Goal: Task Accomplishment & Management: Manage account settings

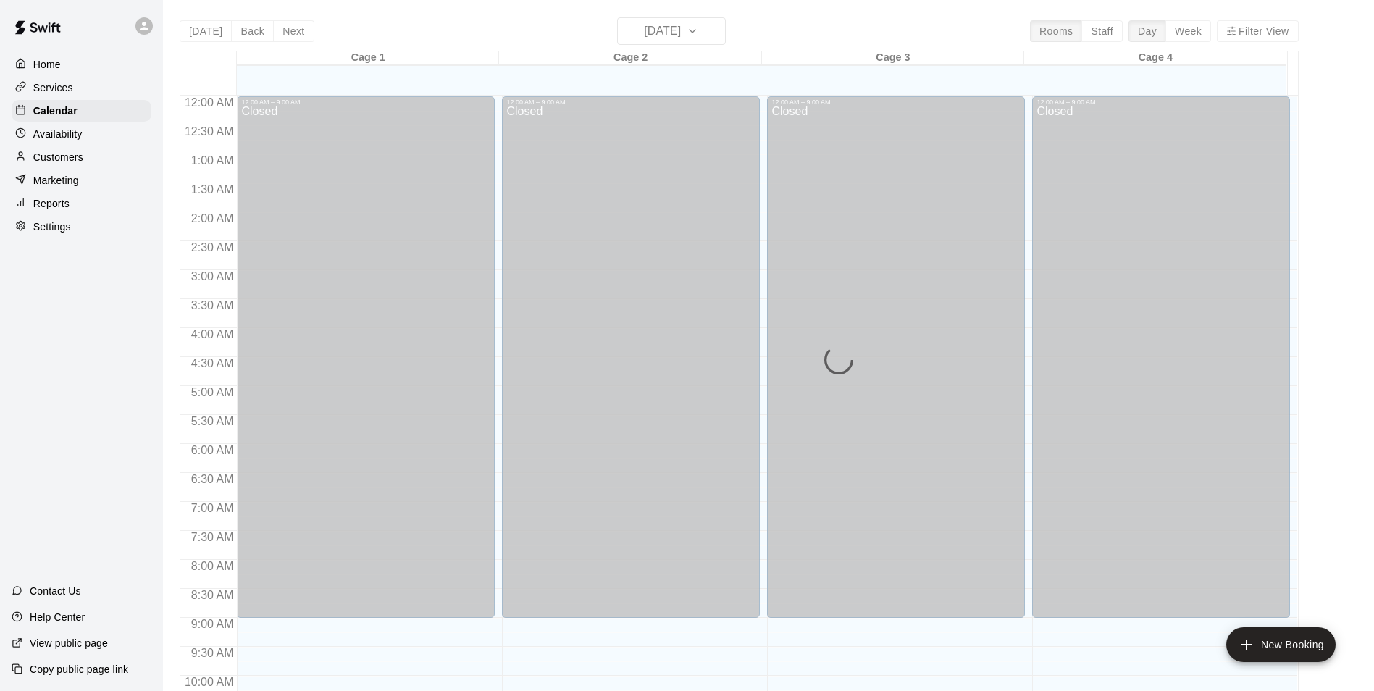
scroll to position [636, 0]
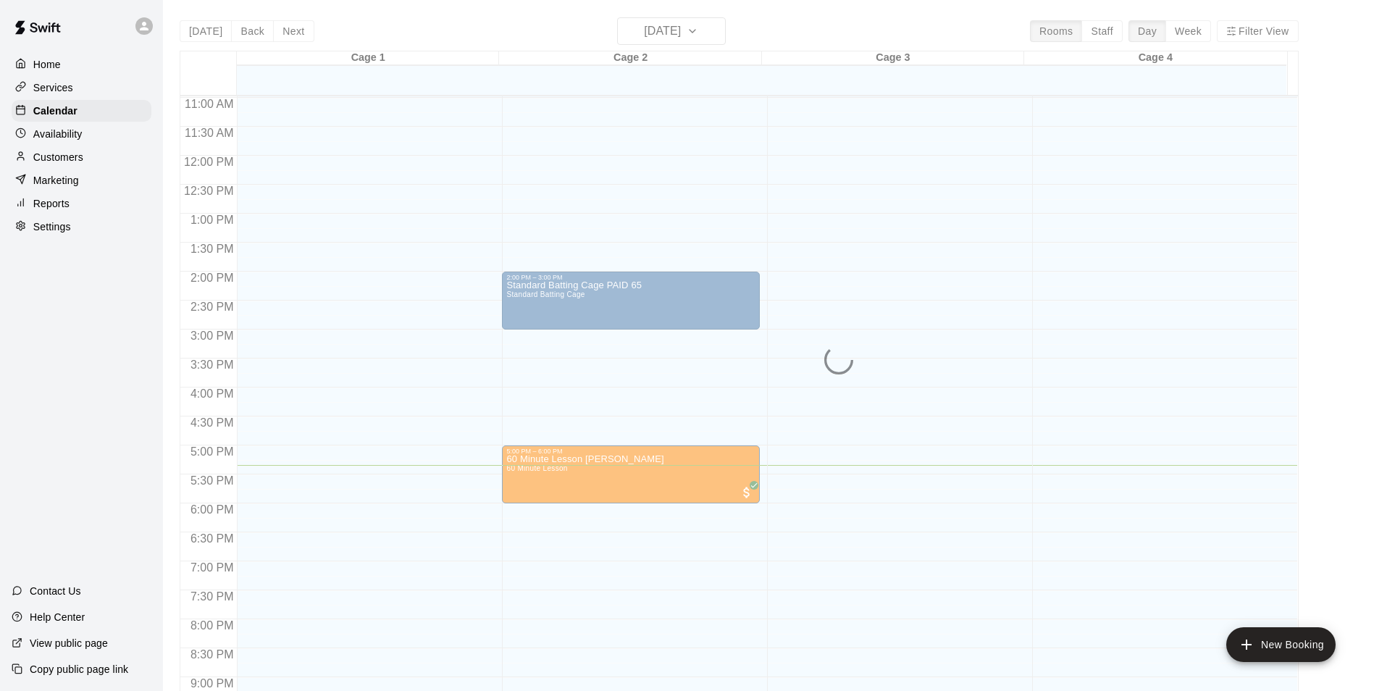
click at [714, 35] on div "[DATE] Back [DATE][DATE] Rooms Staff Day Week Filter View Cage 1 19 Tue Cage 2 …" at bounding box center [739, 362] width 1119 height 691
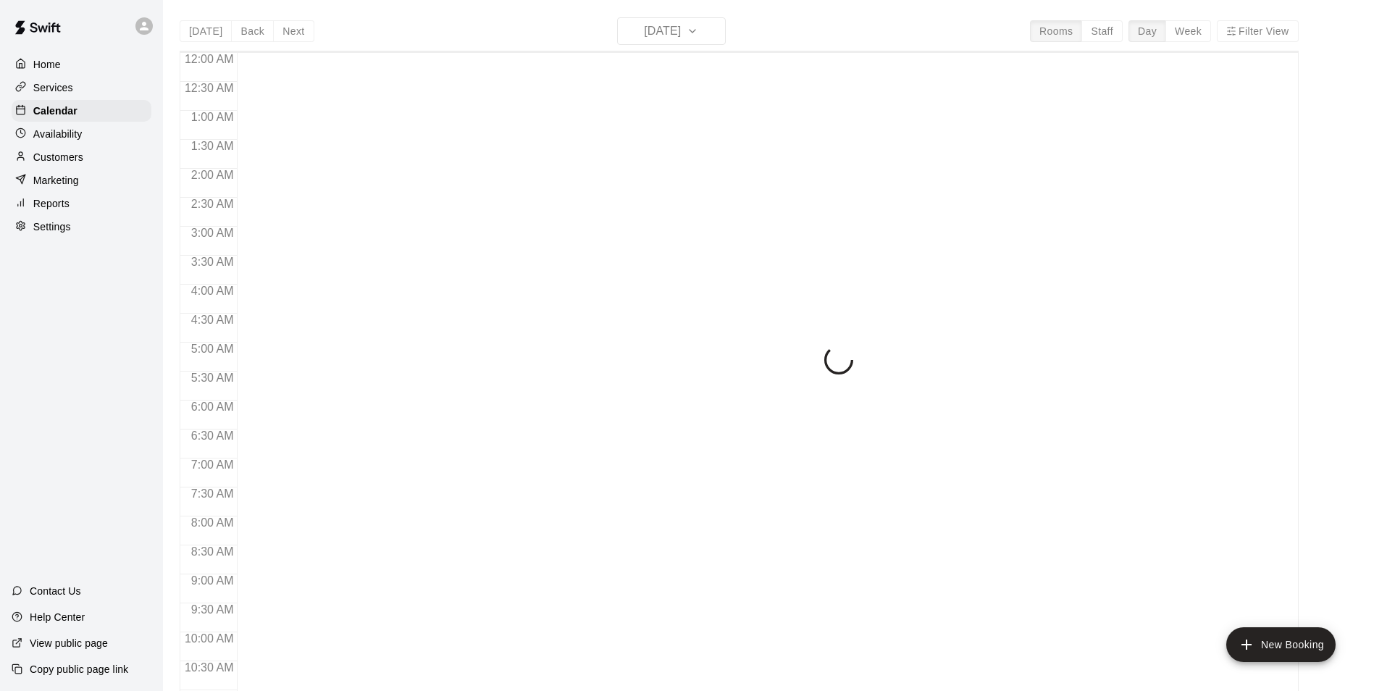
scroll to position [736, 0]
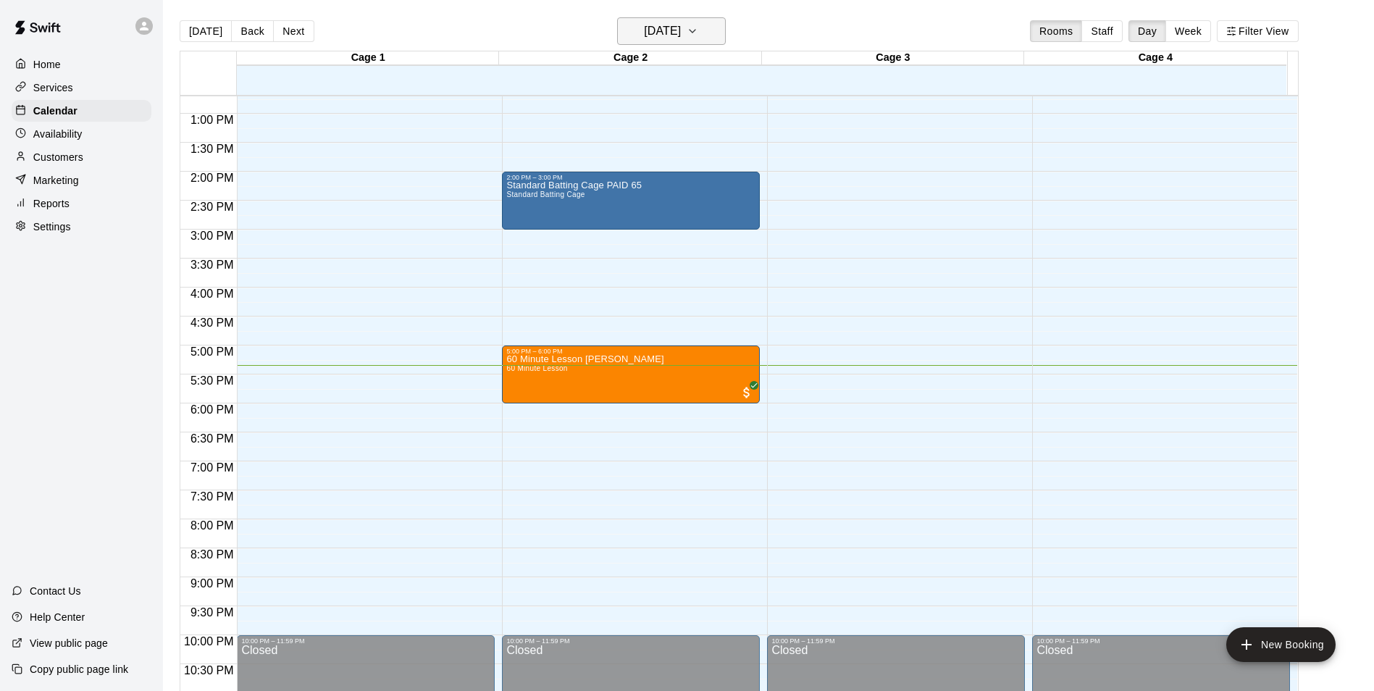
click at [709, 38] on button "[DATE]" at bounding box center [671, 31] width 109 height 28
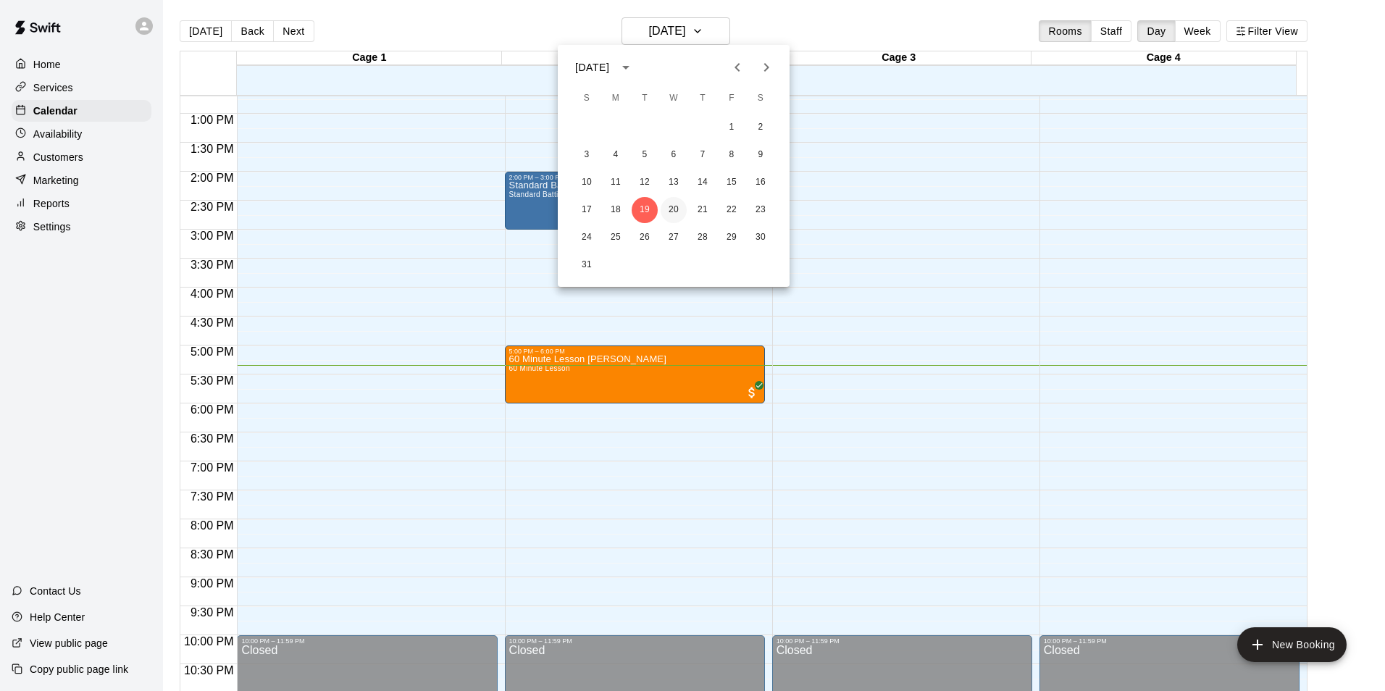
click at [677, 214] on button "20" at bounding box center [674, 210] width 26 height 26
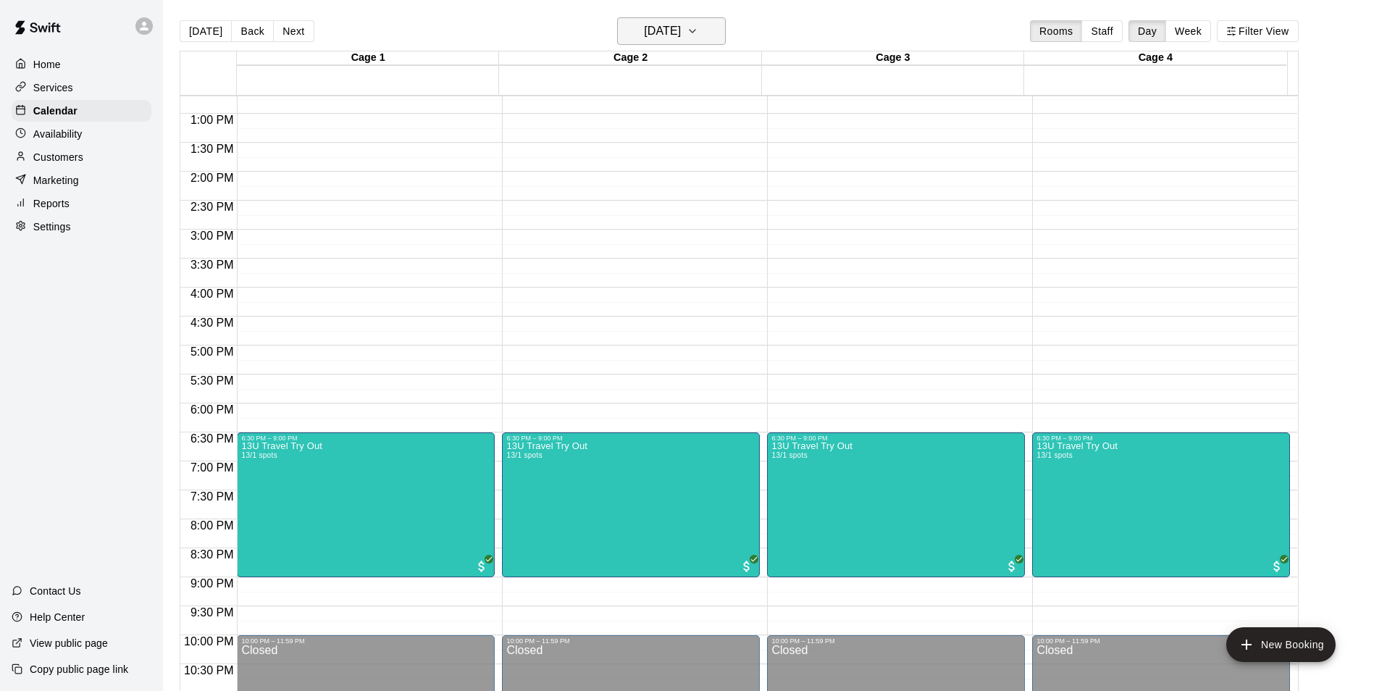
click at [698, 38] on icon "button" at bounding box center [693, 30] width 12 height 17
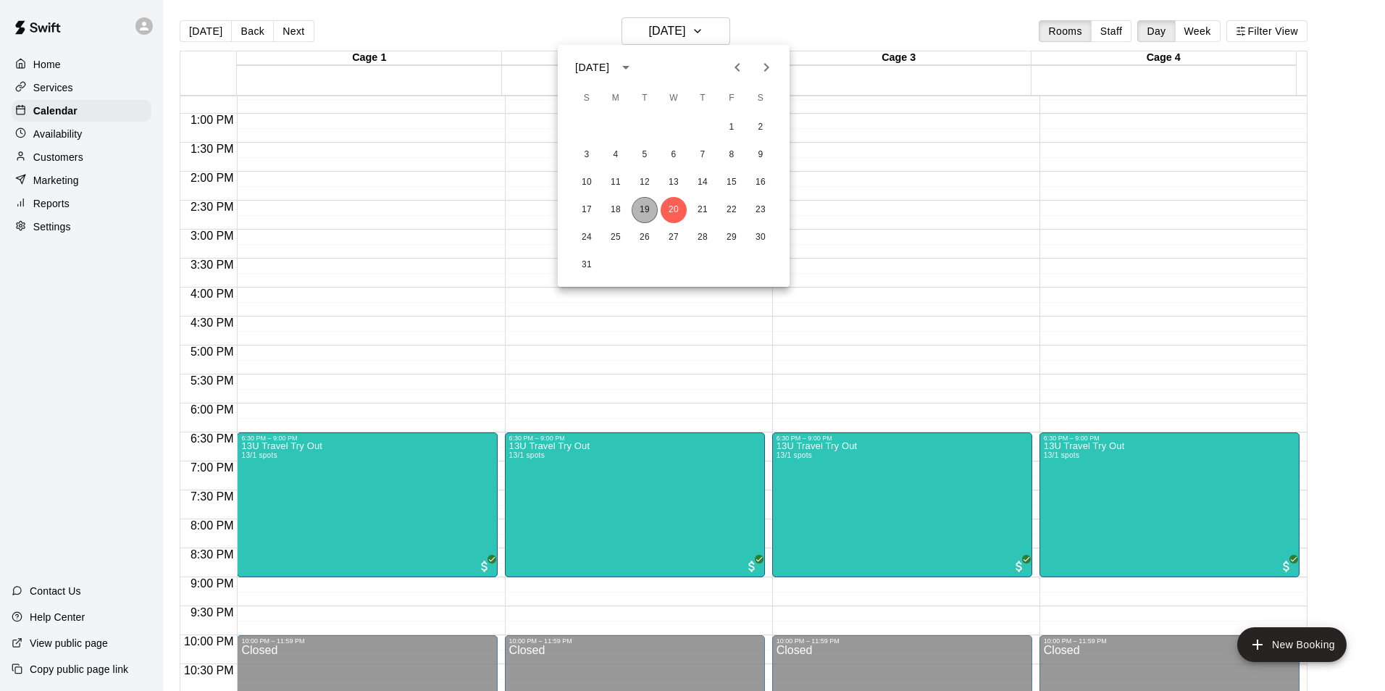
click at [648, 215] on button "19" at bounding box center [645, 210] width 26 height 26
